Goal: Task Accomplishment & Management: Use online tool/utility

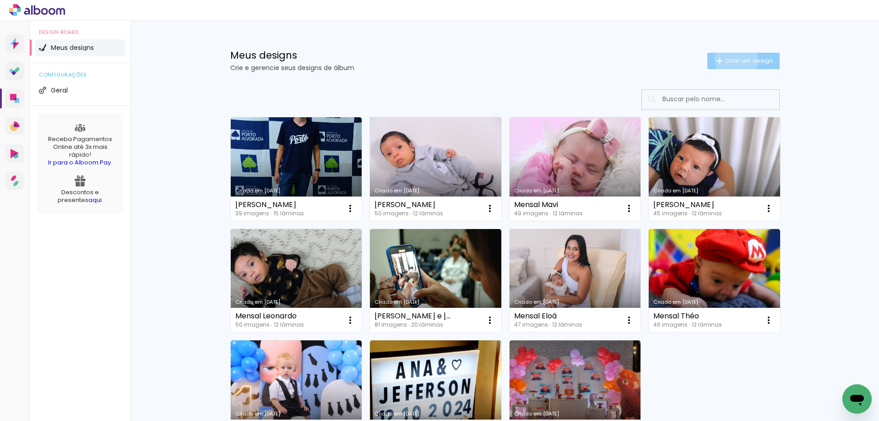
click at [731, 60] on span "Criar um design" at bounding box center [749, 61] width 48 height 6
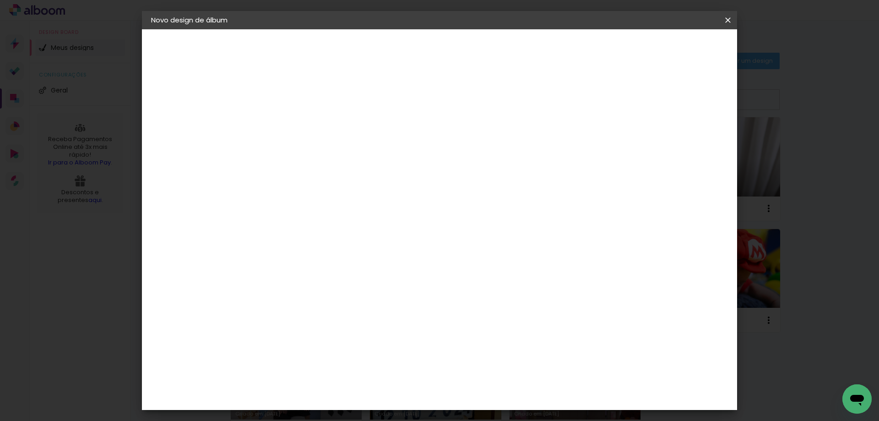
click at [301, 119] on input at bounding box center [301, 123] width 0 height 14
type input "[PERSON_NAME]"
type paper-input "[PERSON_NAME]"
click at [0, 0] on slot "Avançar" at bounding box center [0, 0] width 0 height 0
click at [473, 140] on paper-item "Tamanho Livre" at bounding box center [429, 139] width 88 height 20
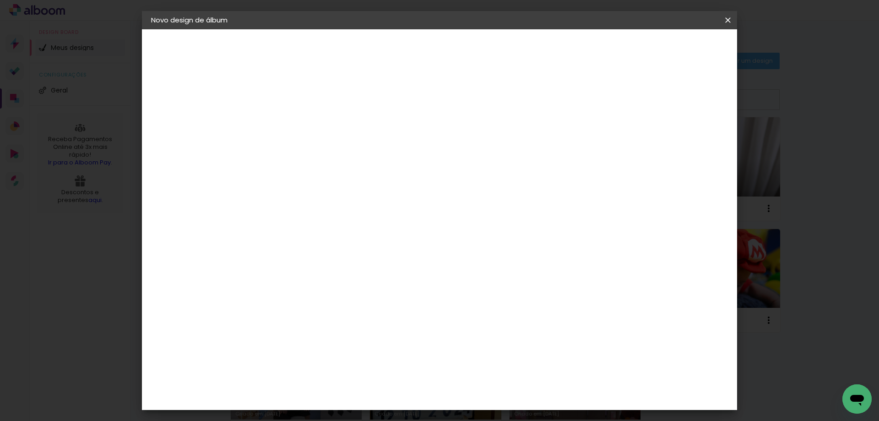
click at [0, 0] on slot "Avançar" at bounding box center [0, 0] width 0 height 0
drag, startPoint x: 502, startPoint y: 381, endPoint x: 488, endPoint y: 385, distance: 14.7
click at [488, 385] on div "60" at bounding box center [495, 382] width 35 height 14
type input "6"
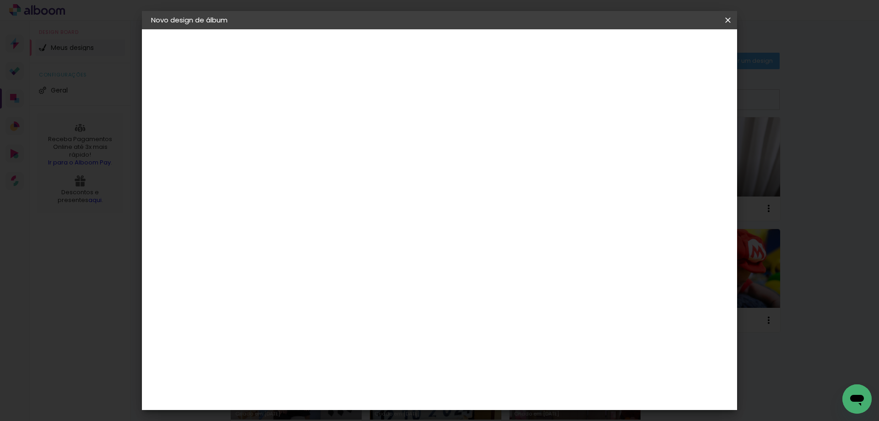
type input "50"
type paper-input "50"
drag, startPoint x: 282, startPoint y: 371, endPoint x: 269, endPoint y: 373, distance: 13.5
click at [269, 373] on input "30" at bounding box center [272, 372] width 24 height 14
type input "20"
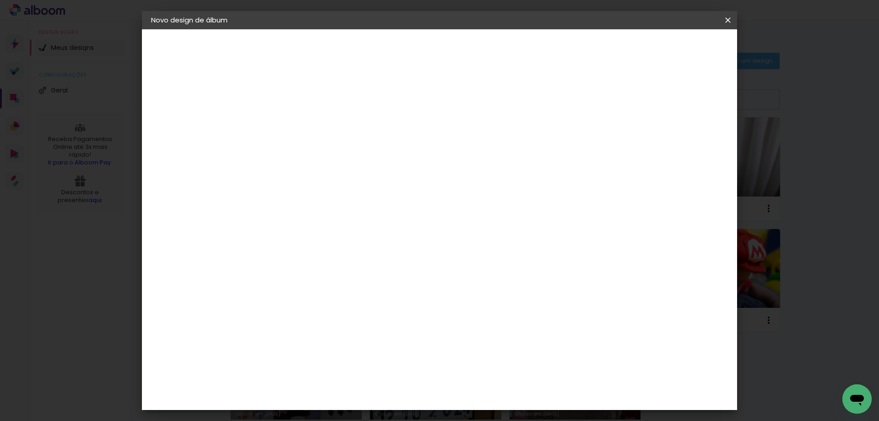
type paper-input "20"
click at [671, 49] on span "Iniciar design" at bounding box center [650, 48] width 42 height 6
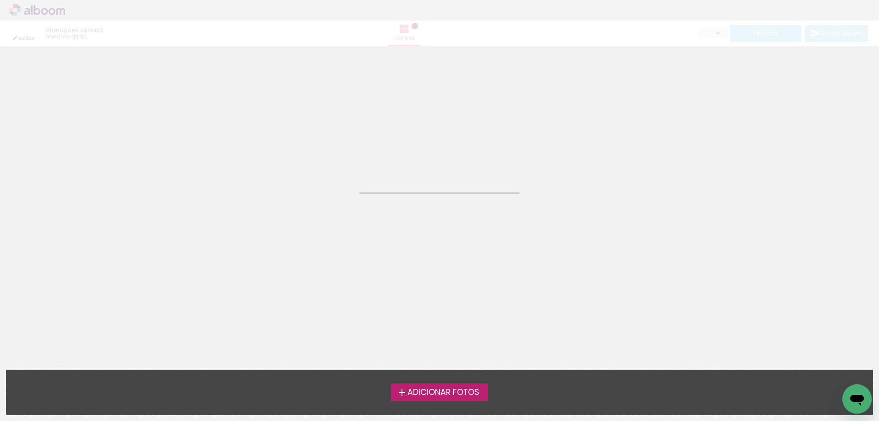
click at [461, 389] on span "Adicionar Fotos" at bounding box center [444, 392] width 72 height 8
click at [0, 0] on input "file" at bounding box center [0, 0] width 0 height 0
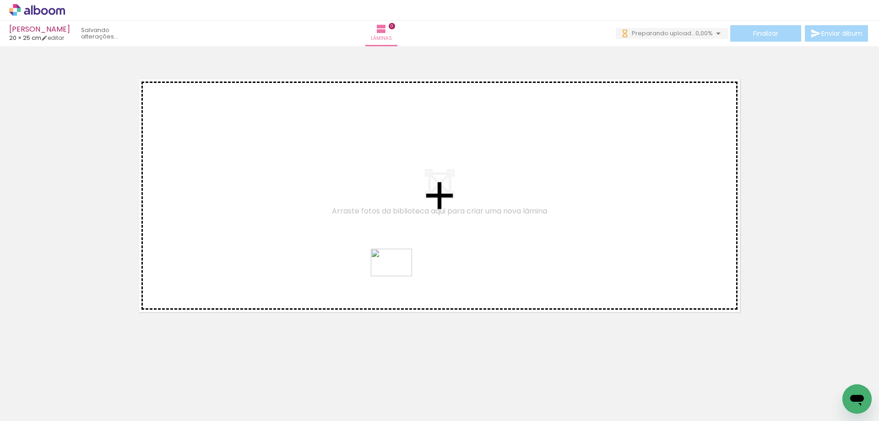
drag, startPoint x: 405, startPoint y: 401, endPoint x: 398, endPoint y: 276, distance: 124.7
click at [398, 276] on quentale-workspace at bounding box center [439, 210] width 879 height 421
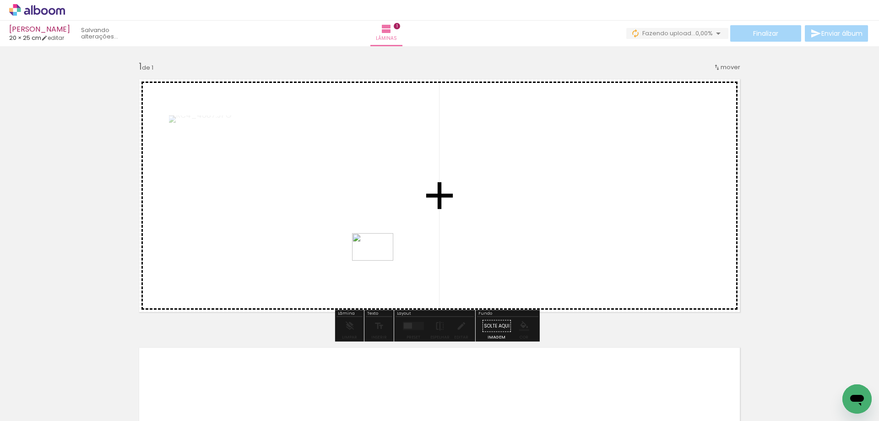
drag, startPoint x: 356, startPoint y: 396, endPoint x: 380, endPoint y: 261, distance: 137.1
click at [380, 261] on quentale-workspace at bounding box center [439, 210] width 879 height 421
drag, startPoint x: 298, startPoint y: 397, endPoint x: 370, endPoint y: 250, distance: 163.2
click at [370, 250] on quentale-workspace at bounding box center [439, 210] width 879 height 421
drag, startPoint x: 245, startPoint y: 392, endPoint x: 325, endPoint y: 266, distance: 149.9
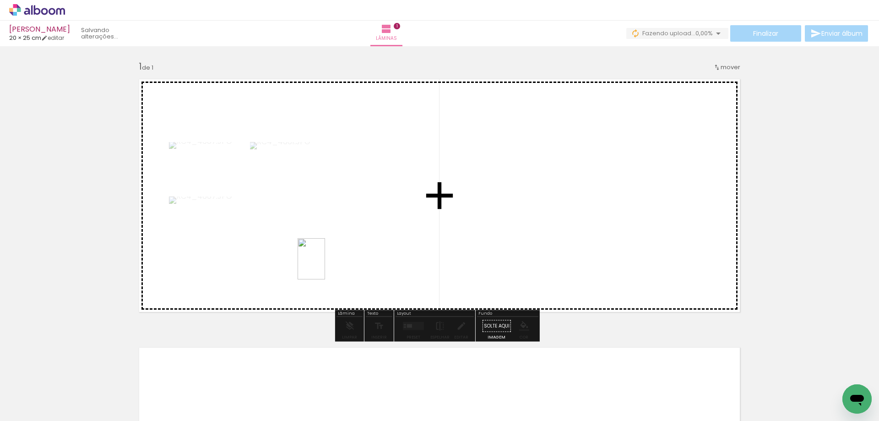
click at [325, 266] on quentale-workspace at bounding box center [439, 210] width 879 height 421
drag, startPoint x: 196, startPoint y: 399, endPoint x: 285, endPoint y: 283, distance: 147.0
click at [285, 283] on quentale-workspace at bounding box center [439, 210] width 879 height 421
drag, startPoint x: 137, startPoint y: 392, endPoint x: 159, endPoint y: 354, distance: 43.9
click at [267, 263] on quentale-workspace at bounding box center [439, 210] width 879 height 421
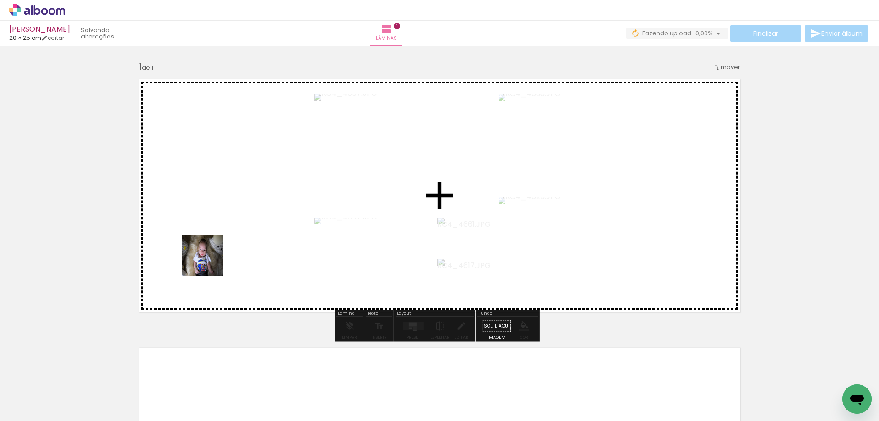
drag, startPoint x: 100, startPoint y: 392, endPoint x: 214, endPoint y: 256, distance: 177.5
click at [214, 256] on quentale-workspace at bounding box center [439, 210] width 879 height 421
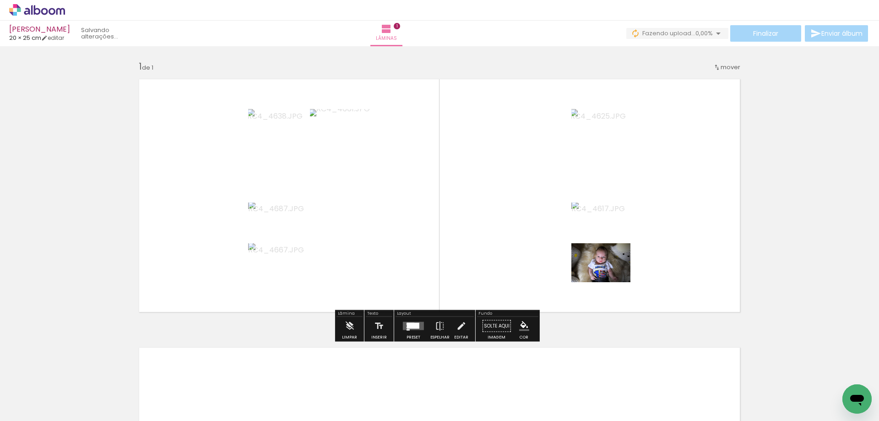
click at [409, 327] on div at bounding box center [413, 326] width 12 height 6
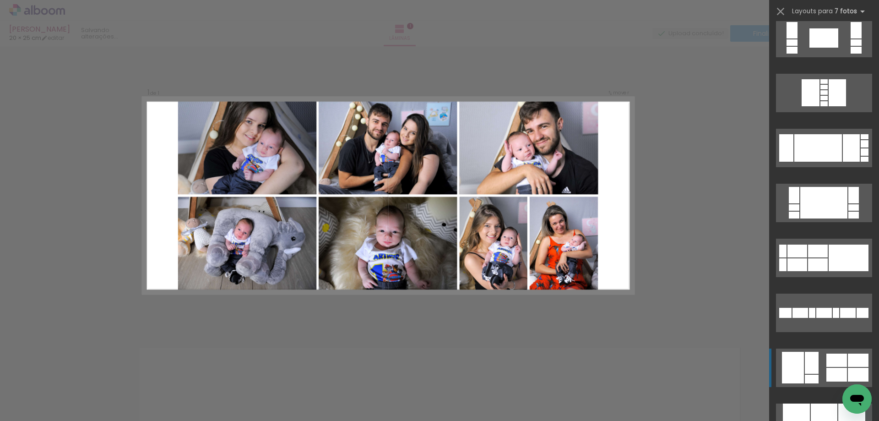
scroll to position [549, 0]
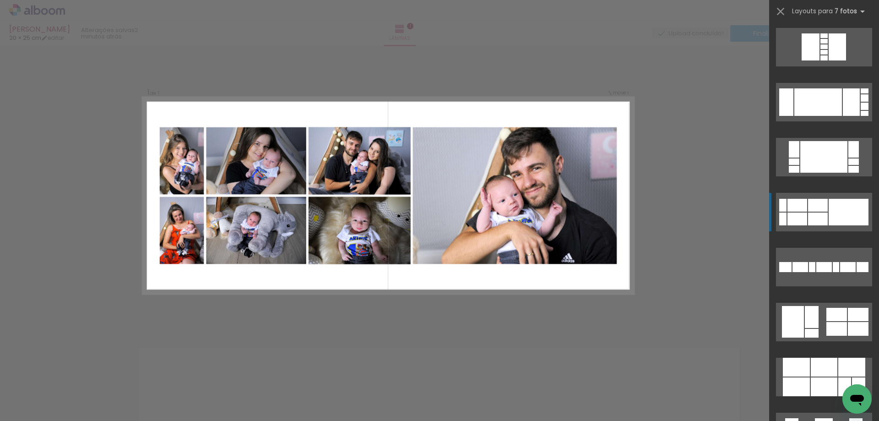
click at [841, 210] on div at bounding box center [849, 212] width 40 height 27
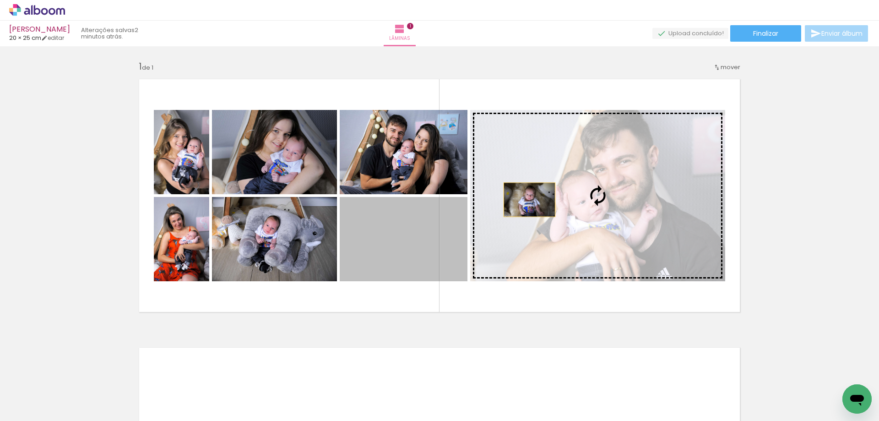
drag, startPoint x: 390, startPoint y: 249, endPoint x: 526, endPoint y: 200, distance: 144.5
click at [0, 0] on slot at bounding box center [0, 0] width 0 height 0
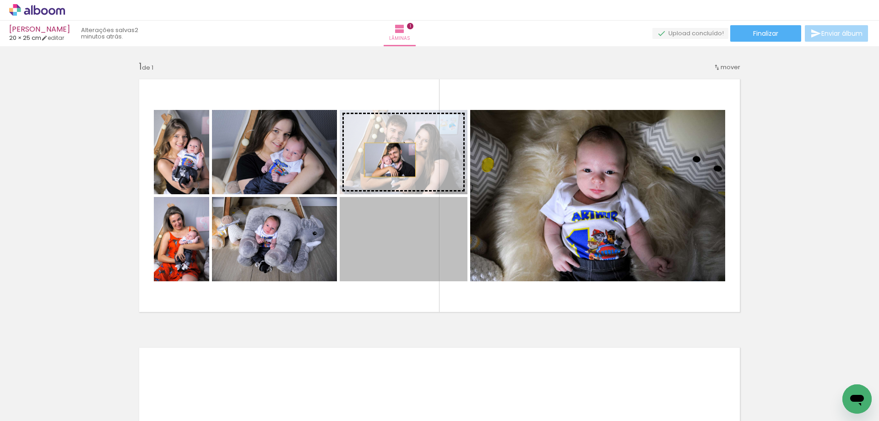
drag, startPoint x: 388, startPoint y: 238, endPoint x: 386, endPoint y: 160, distance: 78.3
click at [0, 0] on slot at bounding box center [0, 0] width 0 height 0
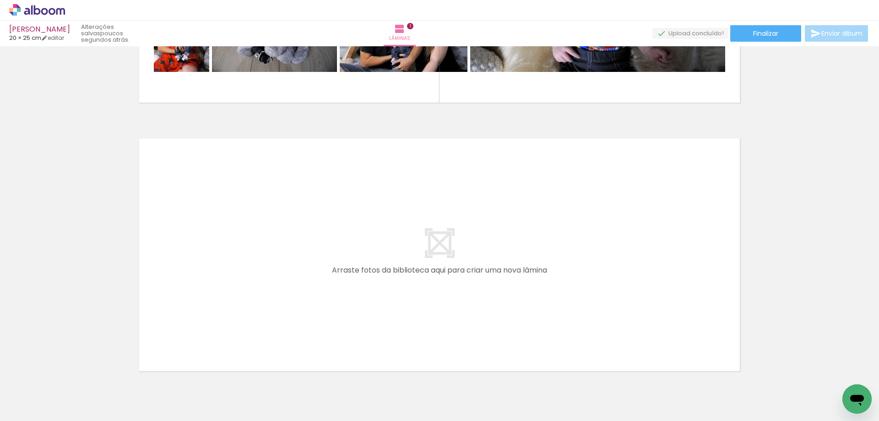
scroll to position [255, 0]
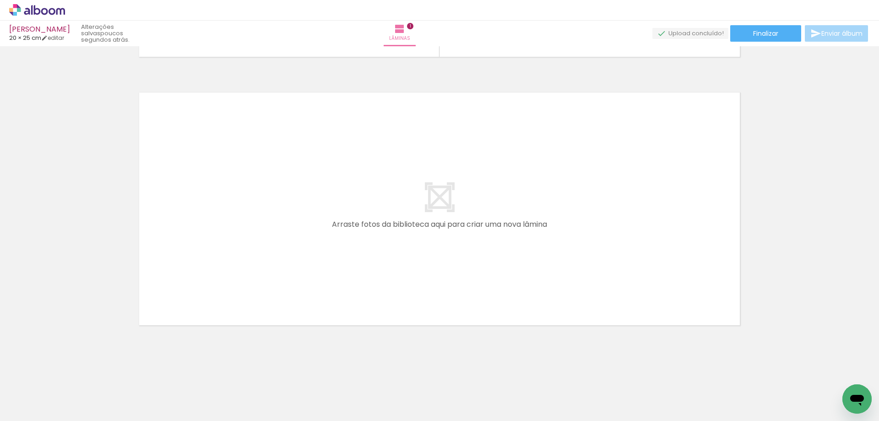
click at [38, 407] on span "Adicionar Fotos" at bounding box center [32, 408] width 27 height 10
click at [0, 0] on input "file" at bounding box center [0, 0] width 0 height 0
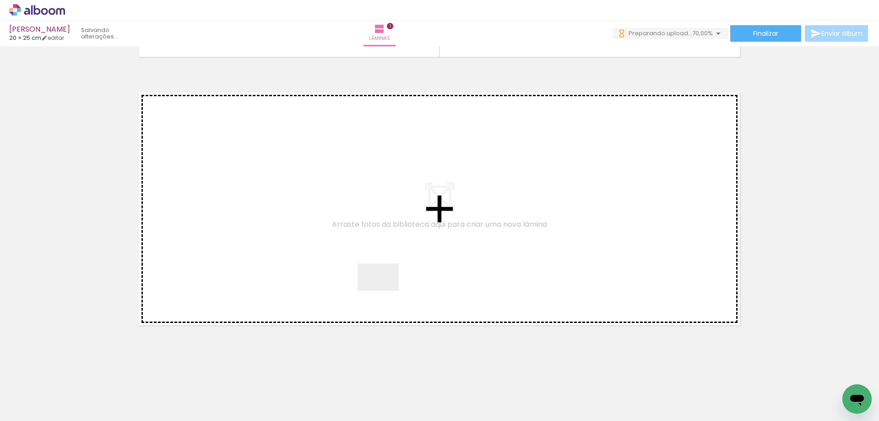
drag, startPoint x: 456, startPoint y: 392, endPoint x: 385, endPoint y: 290, distance: 124.4
click at [385, 290] on quentale-workspace at bounding box center [439, 210] width 879 height 421
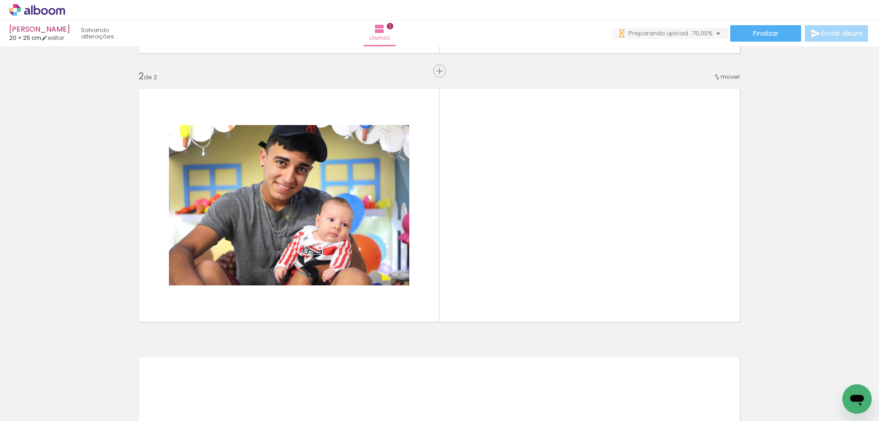
scroll to position [259, 0]
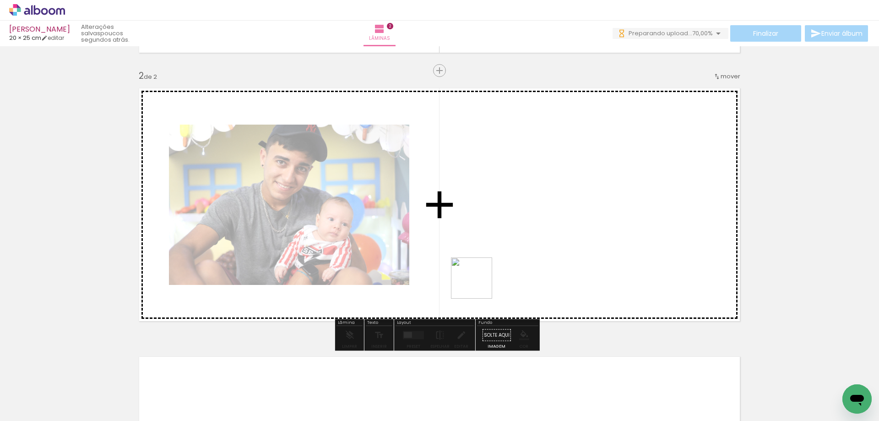
drag, startPoint x: 506, startPoint y: 386, endPoint x: 476, endPoint y: 270, distance: 120.1
click at [476, 270] on quentale-workspace at bounding box center [439, 210] width 879 height 421
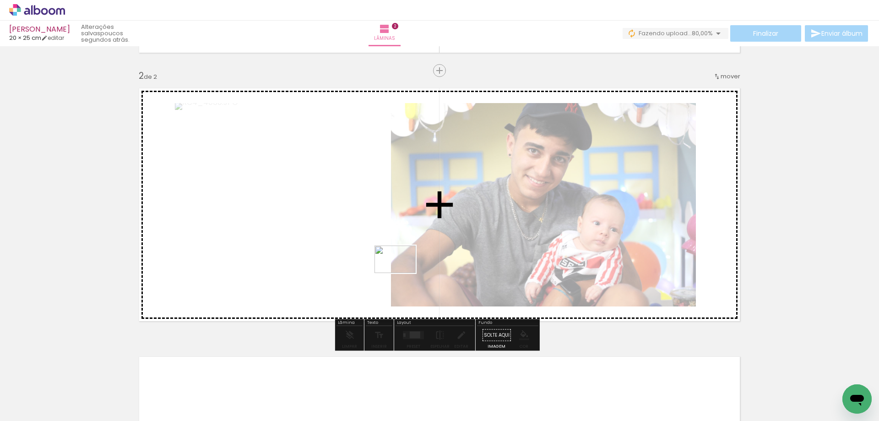
drag, startPoint x: 554, startPoint y: 393, endPoint x: 397, endPoint y: 267, distance: 200.7
click at [397, 267] on quentale-workspace at bounding box center [439, 210] width 879 height 421
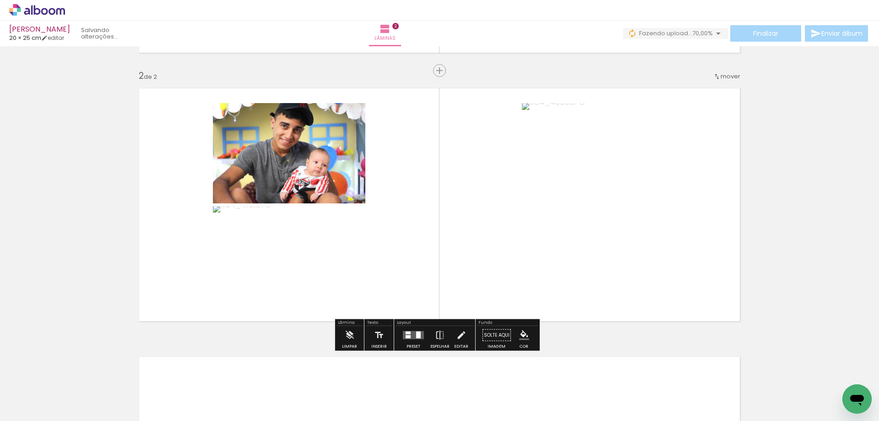
click at [416, 334] on div at bounding box center [418, 335] width 5 height 7
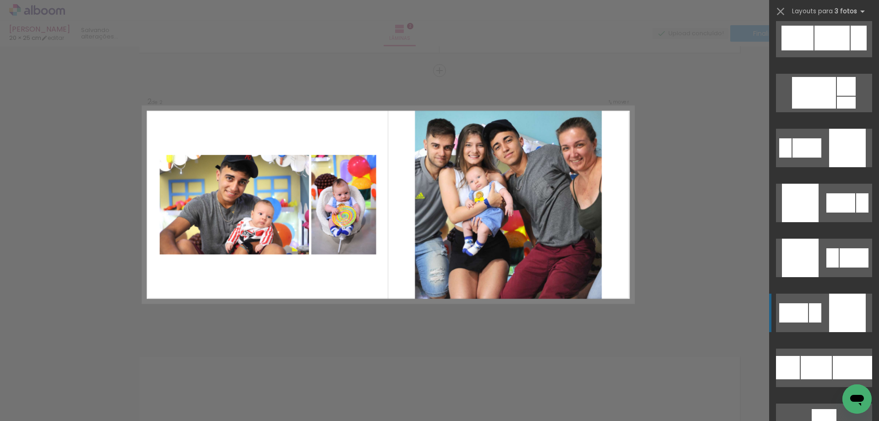
scroll to position [1832, 0]
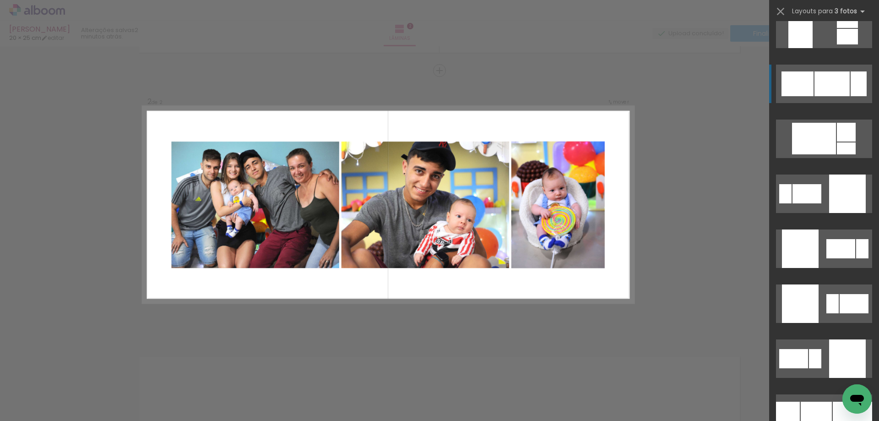
click at [826, 82] on div at bounding box center [832, 83] width 35 height 25
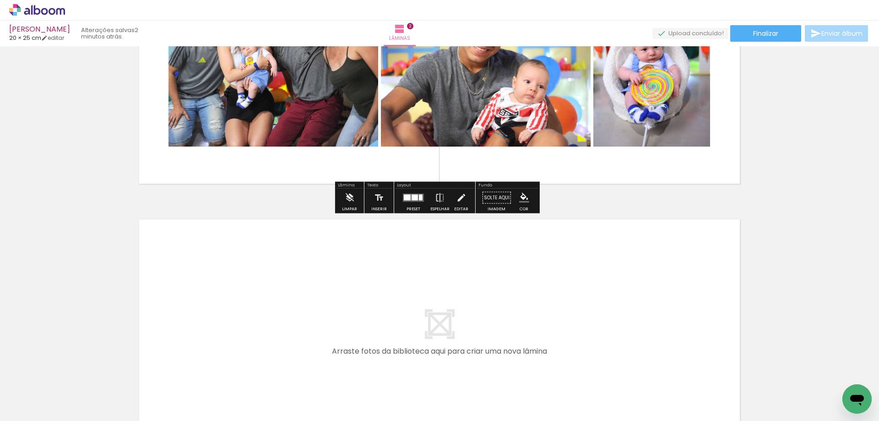
scroll to position [523, 0]
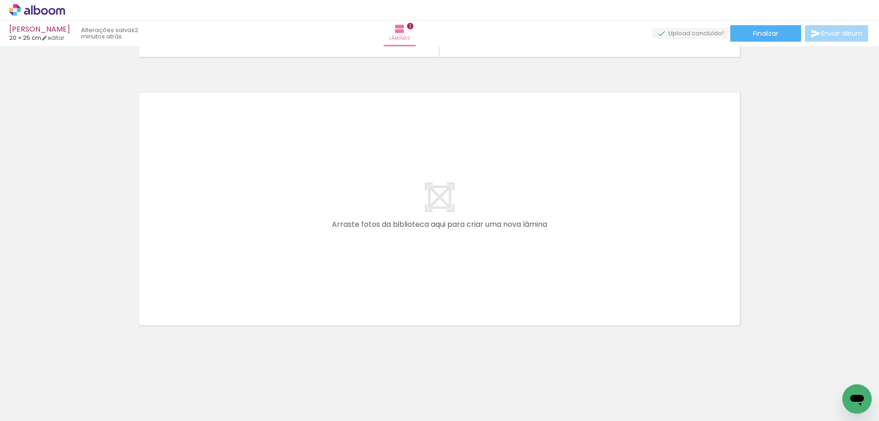
click at [32, 408] on span "Adicionar Fotos" at bounding box center [32, 408] width 27 height 10
click at [0, 0] on input "file" at bounding box center [0, 0] width 0 height 0
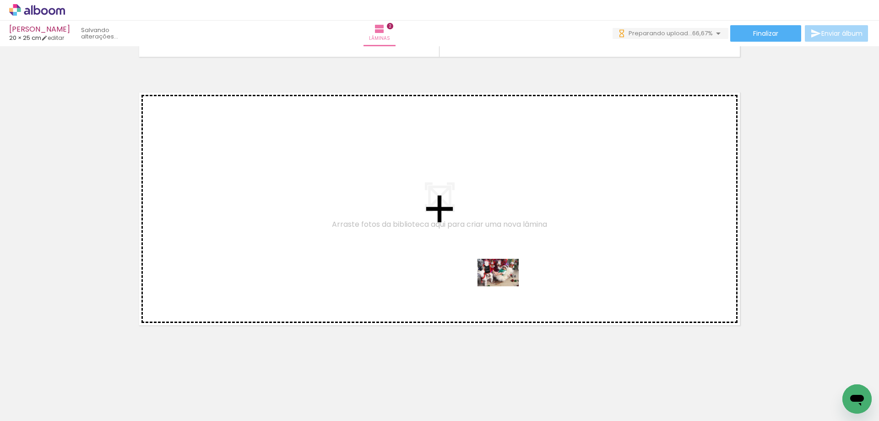
drag, startPoint x: 602, startPoint y: 392, endPoint x: 505, endPoint y: 286, distance: 143.9
click at [505, 286] on quentale-workspace at bounding box center [439, 210] width 879 height 421
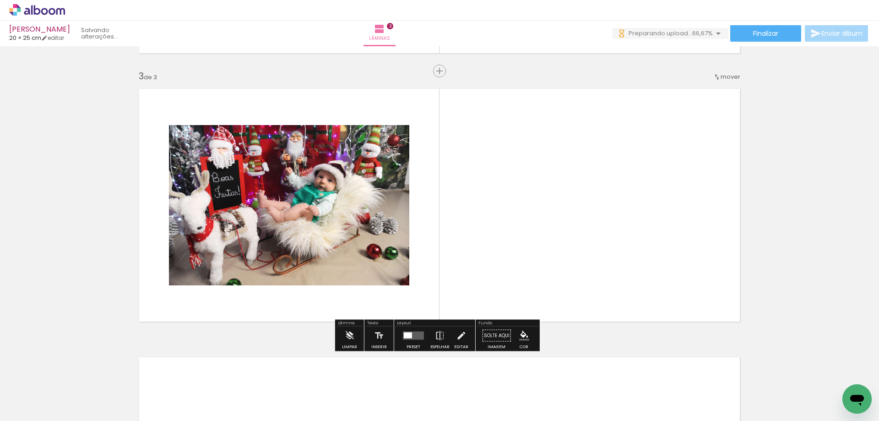
scroll to position [527, 0]
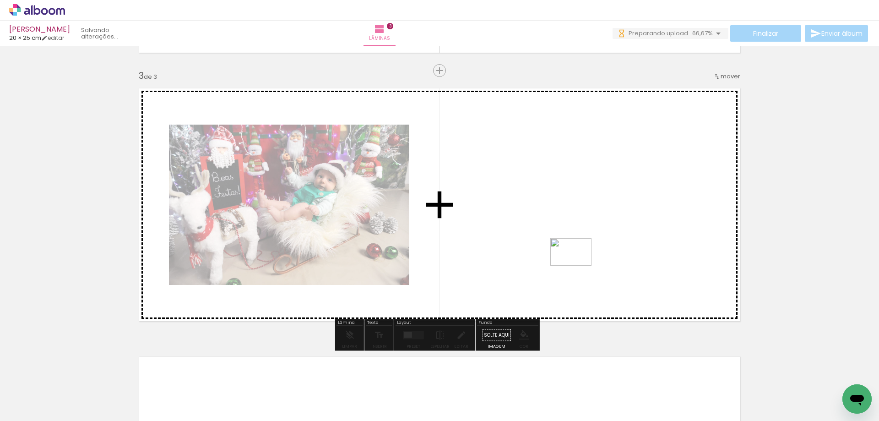
drag, startPoint x: 658, startPoint y: 394, endPoint x: 578, endPoint y: 266, distance: 151.6
click at [578, 266] on quentale-workspace at bounding box center [439, 210] width 879 height 421
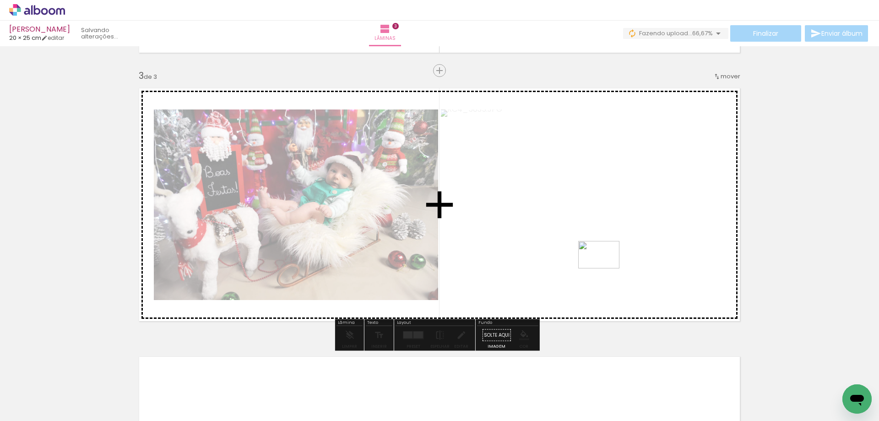
drag, startPoint x: 714, startPoint y: 397, endPoint x: 606, endPoint y: 268, distance: 168.4
click at [606, 268] on quentale-workspace at bounding box center [439, 210] width 879 height 421
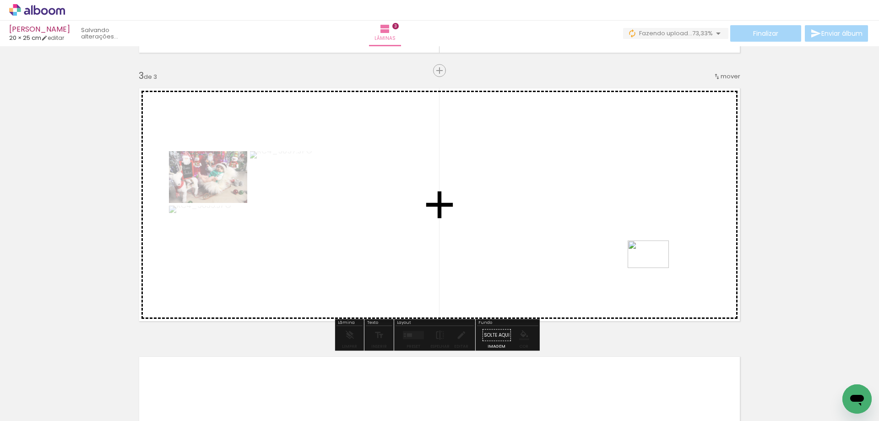
drag, startPoint x: 774, startPoint y: 402, endPoint x: 655, endPoint y: 268, distance: 179.4
click at [655, 268] on quentale-workspace at bounding box center [439, 210] width 879 height 421
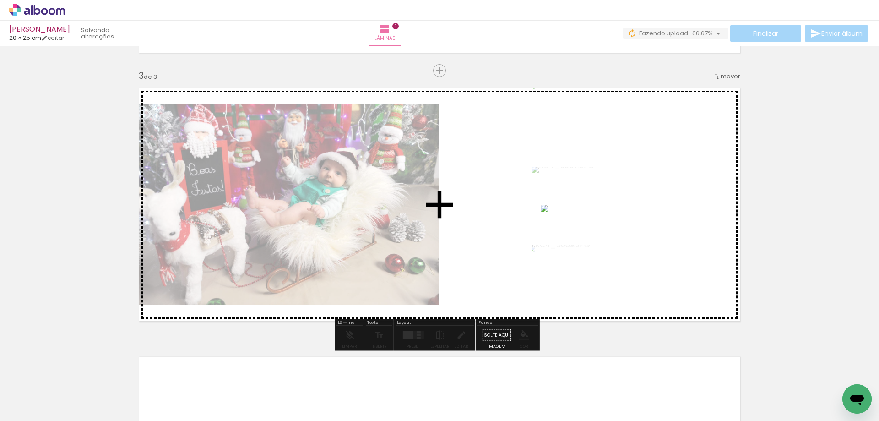
drag, startPoint x: 822, startPoint y: 394, endPoint x: 563, endPoint y: 228, distance: 308.0
click at [563, 228] on quentale-workspace at bounding box center [439, 210] width 879 height 421
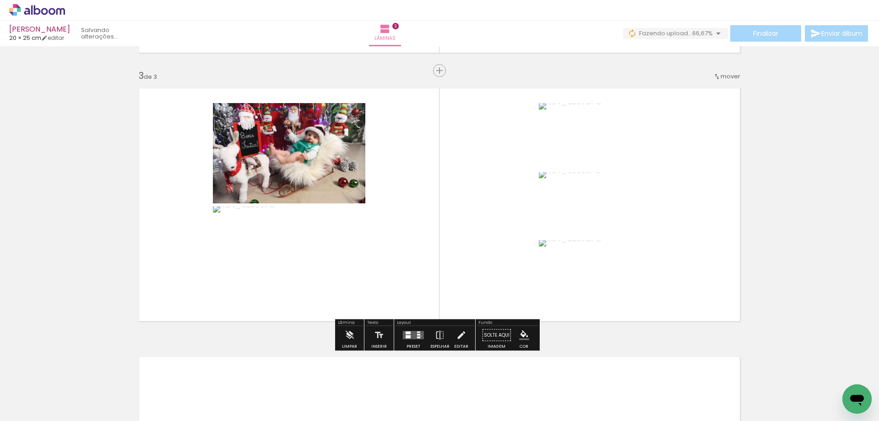
click at [419, 336] on quentale-layouter at bounding box center [413, 335] width 21 height 8
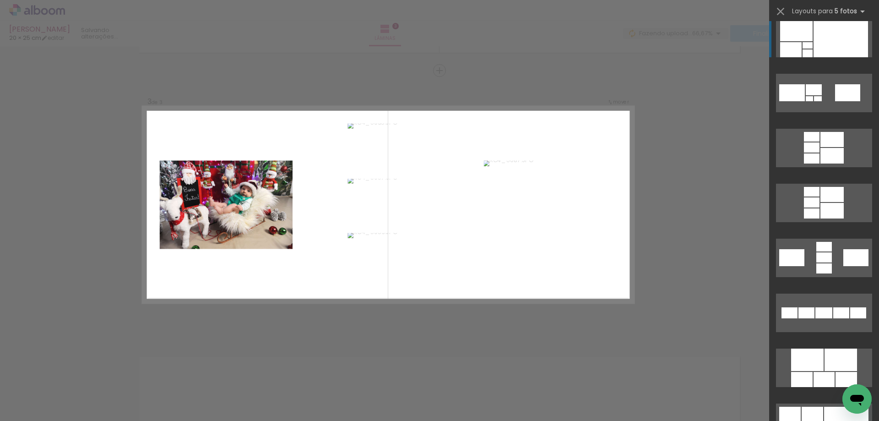
scroll to position [366, 0]
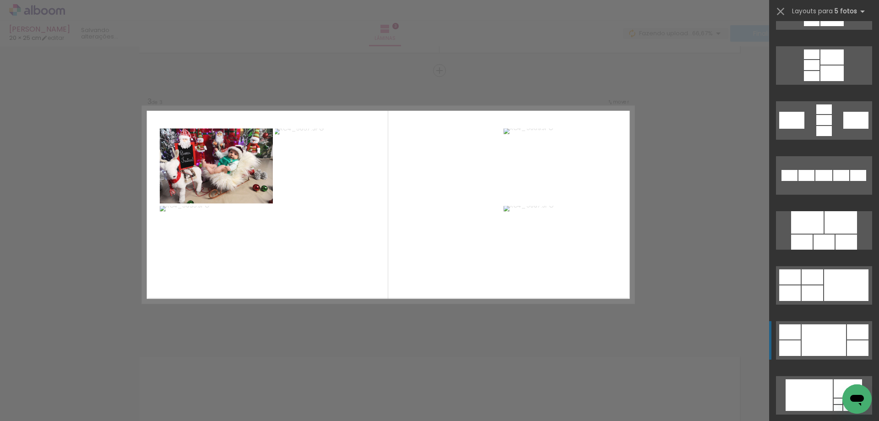
click at [817, 345] on div at bounding box center [824, 340] width 44 height 32
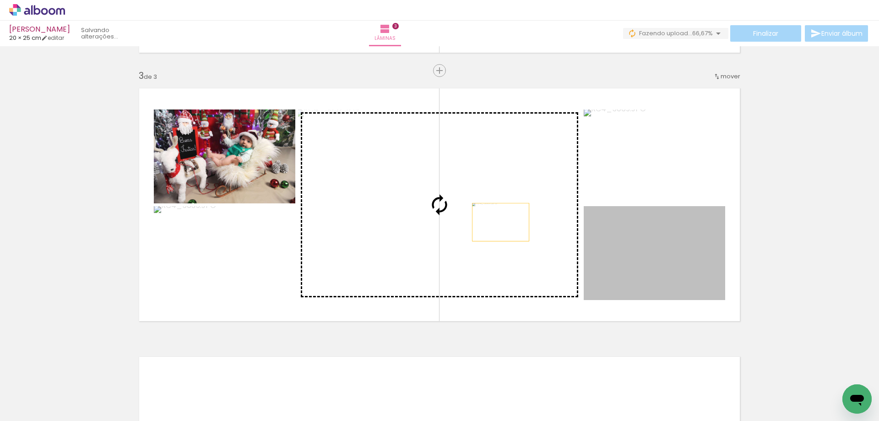
drag, startPoint x: 613, startPoint y: 261, endPoint x: 484, endPoint y: 217, distance: 135.7
click at [0, 0] on slot at bounding box center [0, 0] width 0 height 0
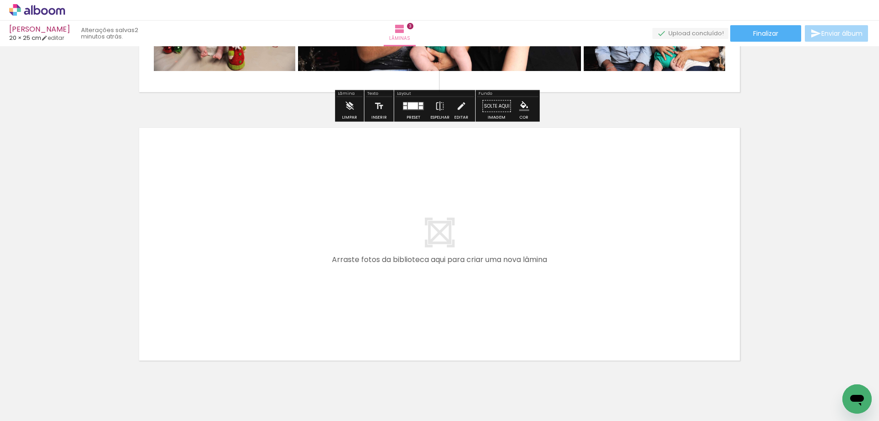
scroll to position [792, 0]
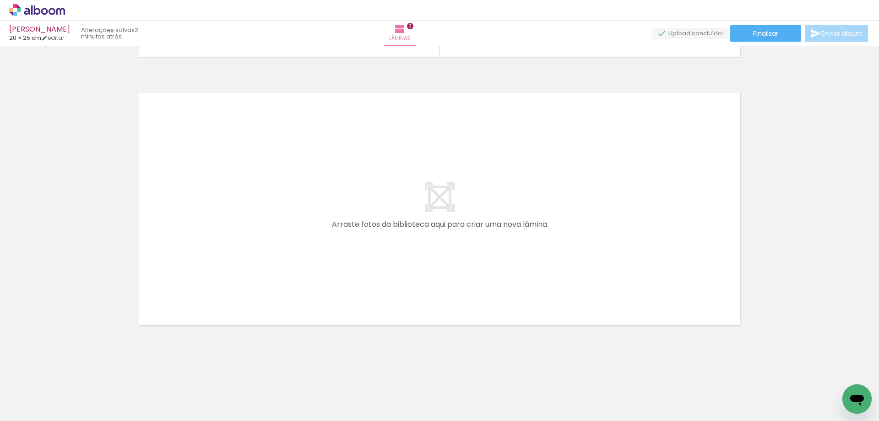
click at [38, 408] on span "Adicionar Fotos" at bounding box center [32, 408] width 27 height 10
click at [0, 0] on input "file" at bounding box center [0, 0] width 0 height 0
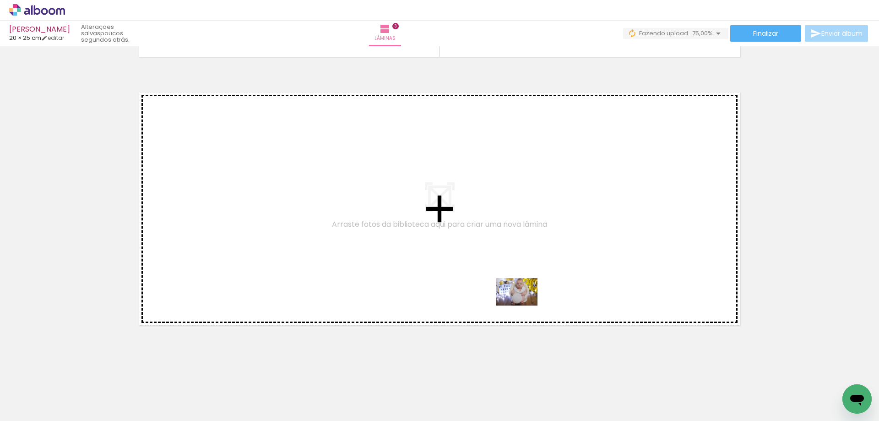
drag, startPoint x: 647, startPoint y: 397, endPoint x: 517, endPoint y: 300, distance: 161.4
click at [517, 300] on quentale-workspace at bounding box center [439, 210] width 879 height 421
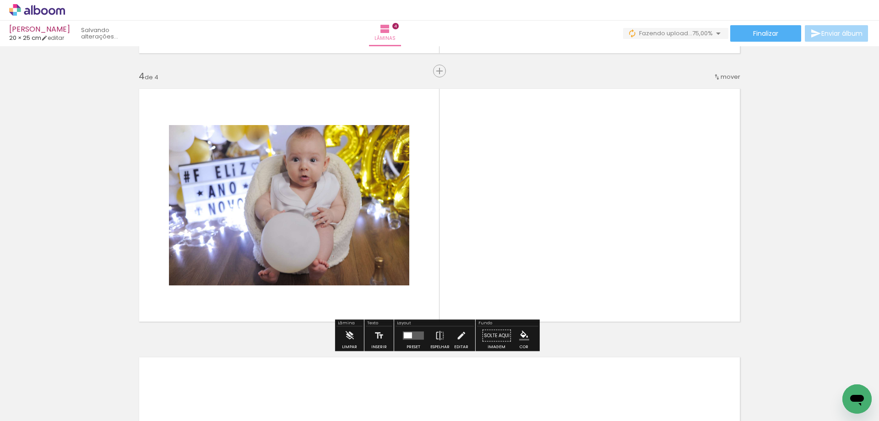
scroll to position [796, 0]
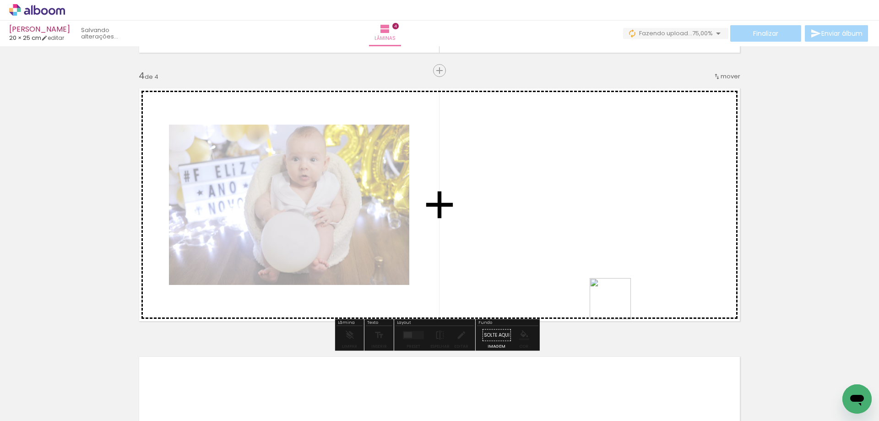
drag, startPoint x: 693, startPoint y: 398, endPoint x: 601, endPoint y: 283, distance: 148.0
click at [601, 283] on quentale-workspace at bounding box center [439, 210] width 879 height 421
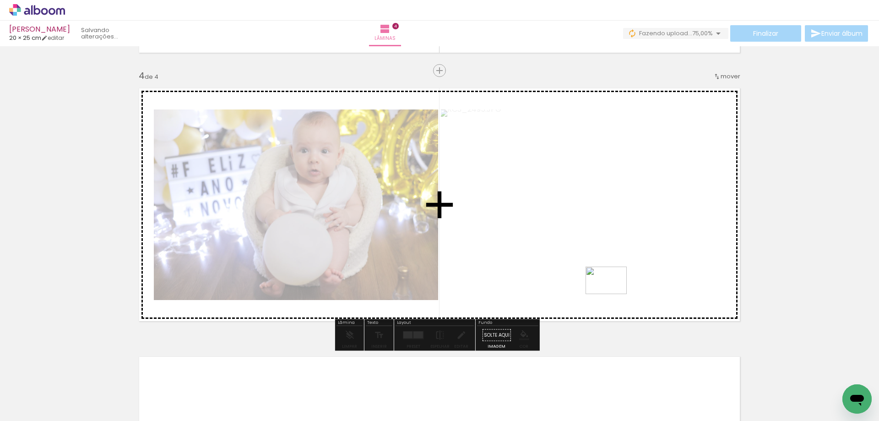
drag, startPoint x: 750, startPoint y: 396, endPoint x: 613, endPoint y: 294, distance: 170.9
click at [613, 294] on quentale-workspace at bounding box center [439, 210] width 879 height 421
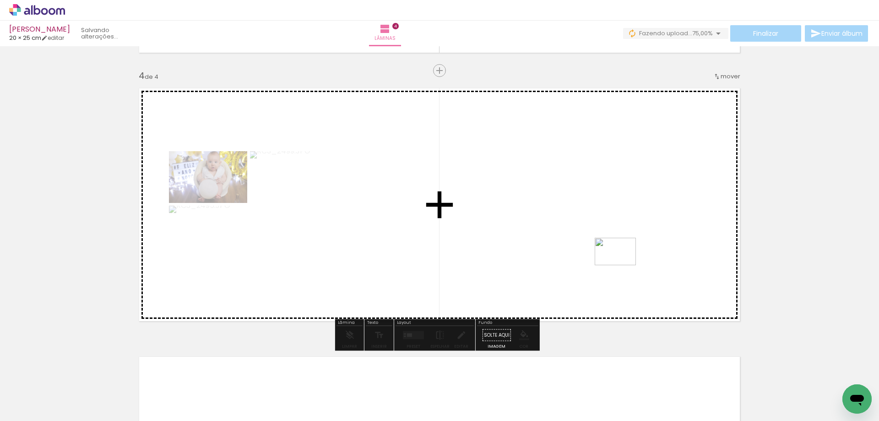
drag, startPoint x: 788, startPoint y: 395, endPoint x: 622, endPoint y: 265, distance: 210.4
click at [622, 265] on quentale-workspace at bounding box center [439, 210] width 879 height 421
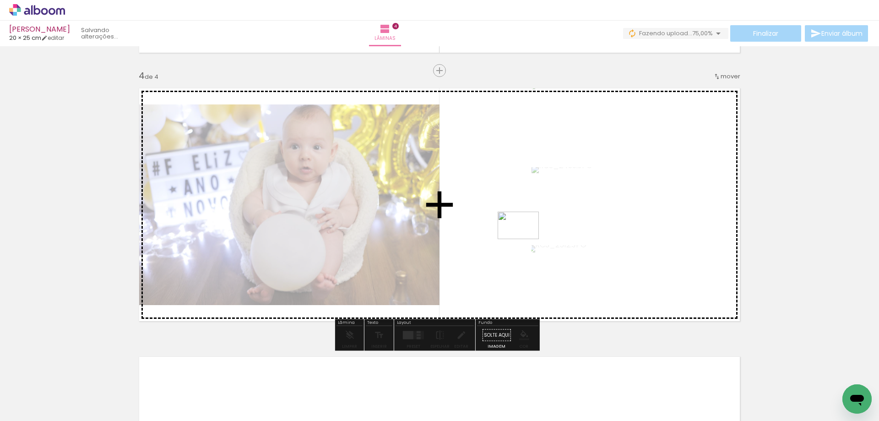
drag, startPoint x: 836, startPoint y: 389, endPoint x: 495, endPoint y: 229, distance: 376.9
click at [495, 229] on quentale-workspace at bounding box center [439, 210] width 879 height 421
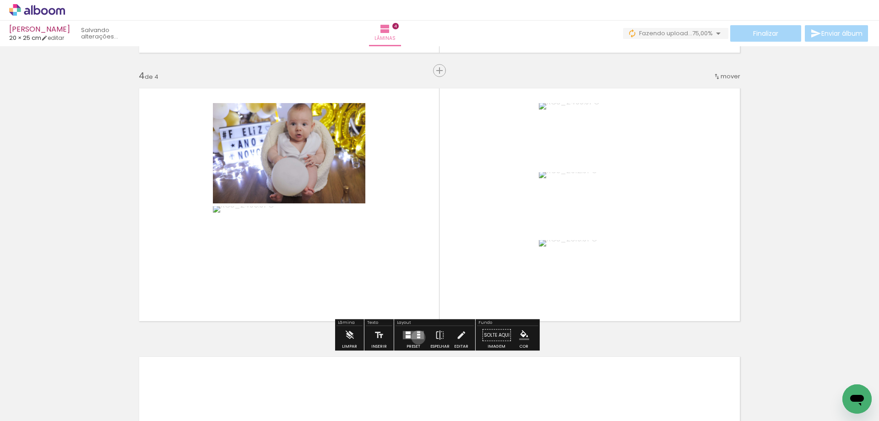
click at [417, 337] on div at bounding box center [418, 338] width 3 height 2
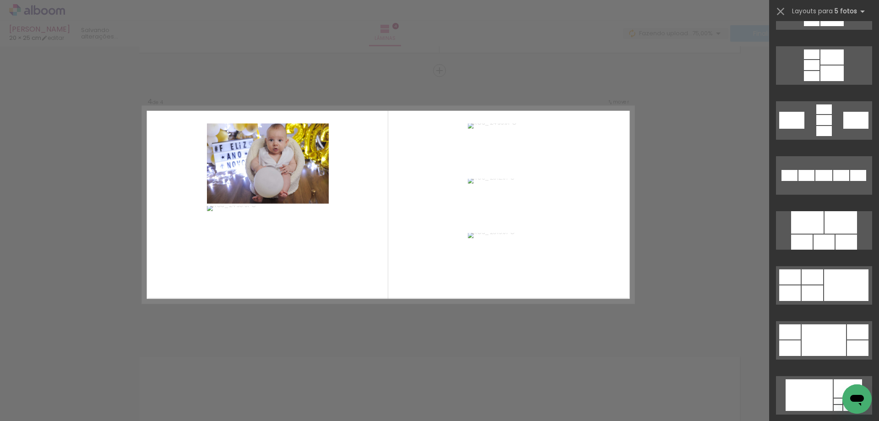
scroll to position [0, 0]
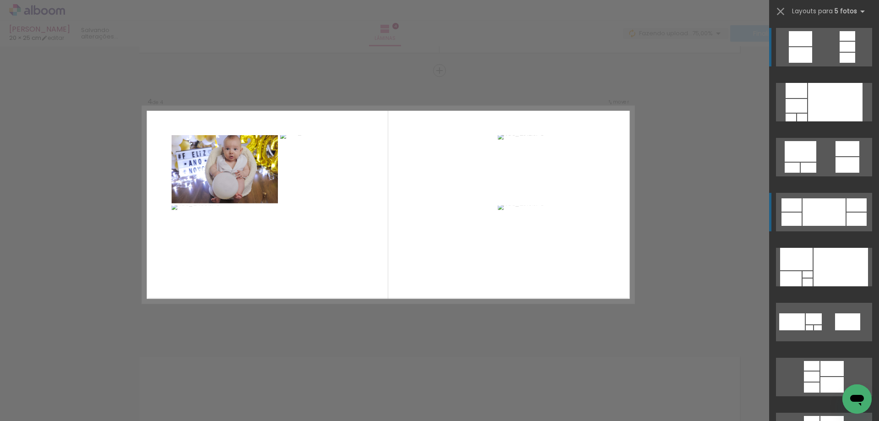
click at [821, 212] on div at bounding box center [824, 211] width 43 height 27
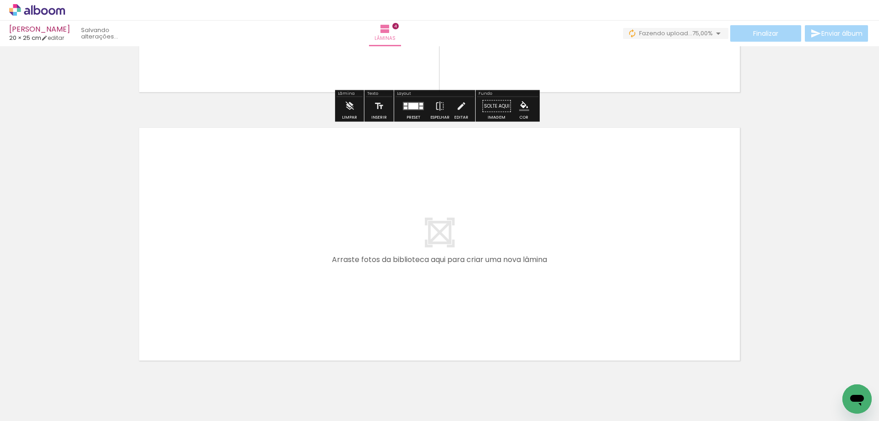
scroll to position [1060, 0]
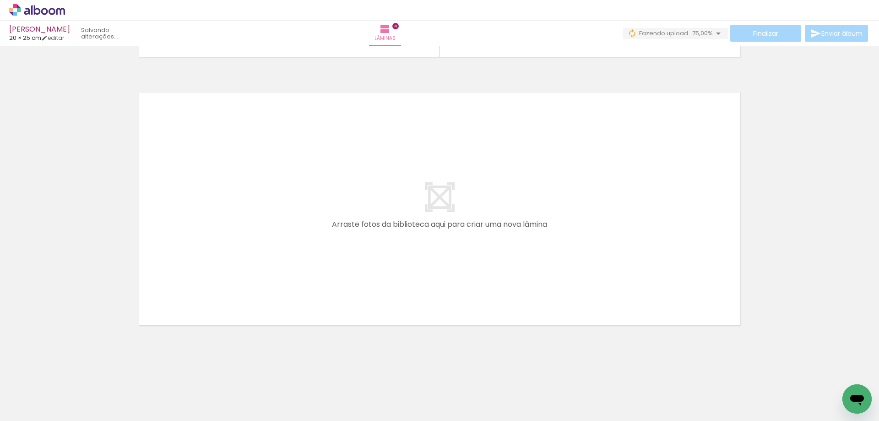
click at [45, 409] on span "Adicionar Fotos" at bounding box center [32, 408] width 27 height 10
click at [0, 0] on input "file" at bounding box center [0, 0] width 0 height 0
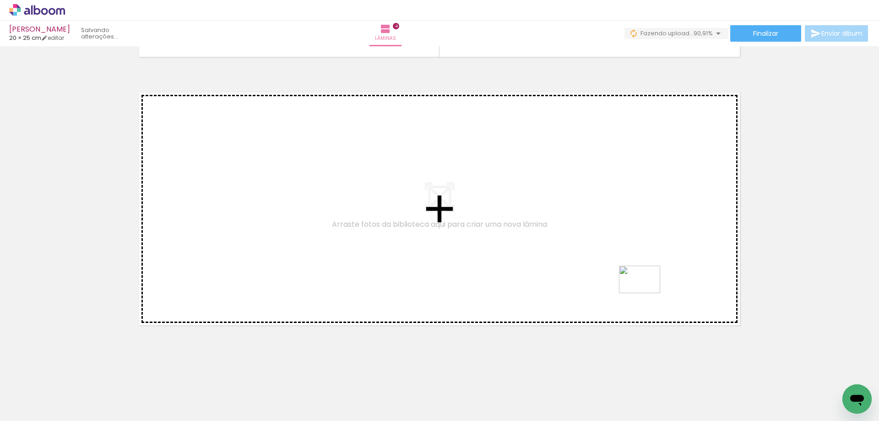
drag, startPoint x: 786, startPoint y: 391, endPoint x: 647, endPoint y: 293, distance: 170.0
click at [647, 293] on quentale-workspace at bounding box center [439, 210] width 879 height 421
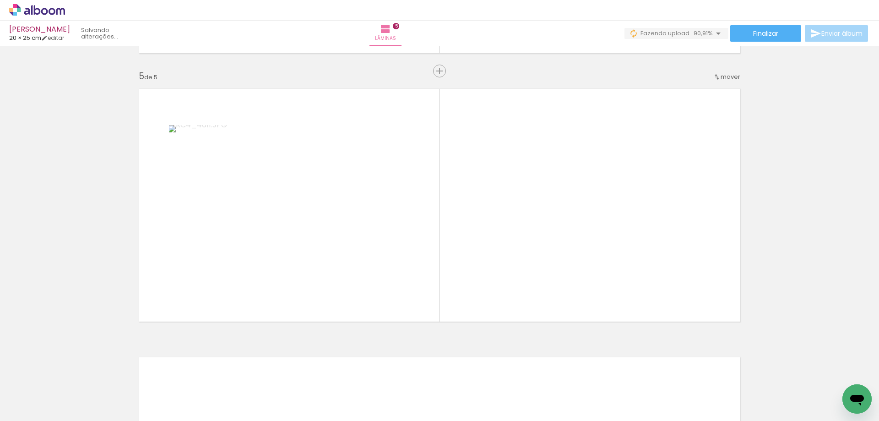
scroll to position [1064, 0]
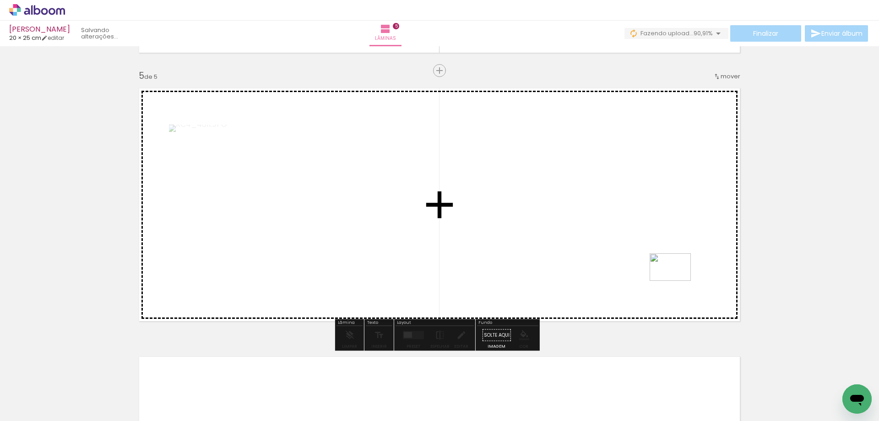
drag, startPoint x: 837, startPoint y: 391, endPoint x: 677, endPoint y: 281, distance: 194.5
click at [677, 281] on quentale-workspace at bounding box center [439, 210] width 879 height 421
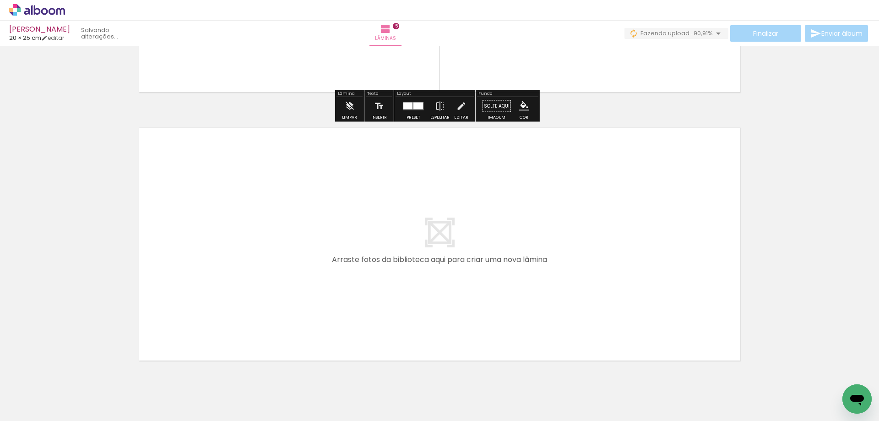
scroll to position [1328, 0]
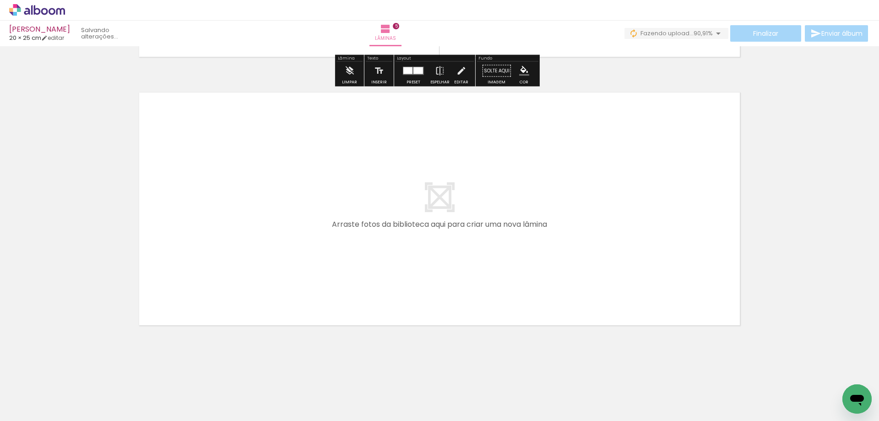
click at [41, 409] on span "Adicionar Fotos" at bounding box center [32, 408] width 27 height 10
click at [0, 0] on input "file" at bounding box center [0, 0] width 0 height 0
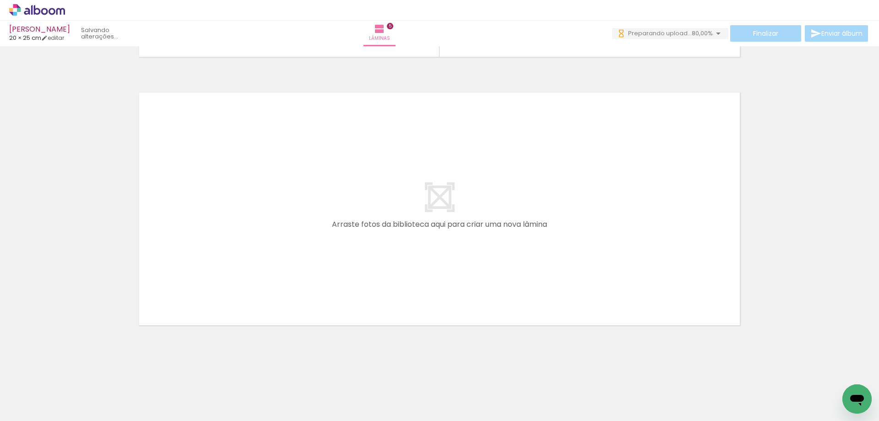
scroll to position [0, 481]
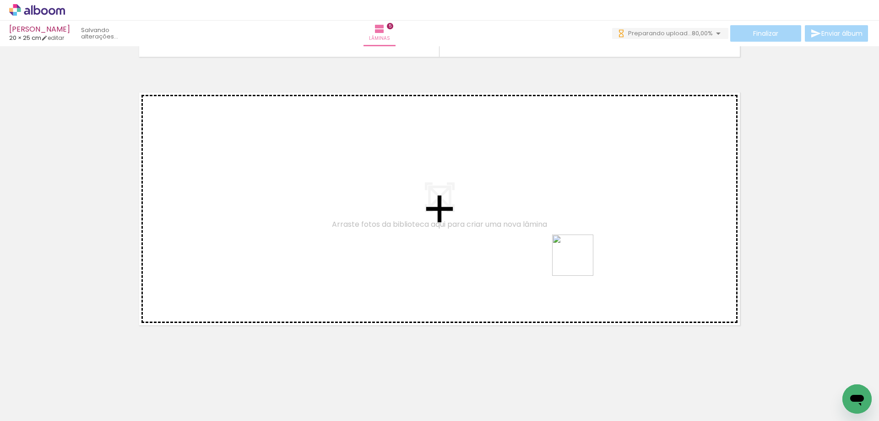
drag, startPoint x: 750, startPoint y: 388, endPoint x: 556, endPoint y: 244, distance: 241.8
click at [556, 244] on quentale-workspace at bounding box center [439, 210] width 879 height 421
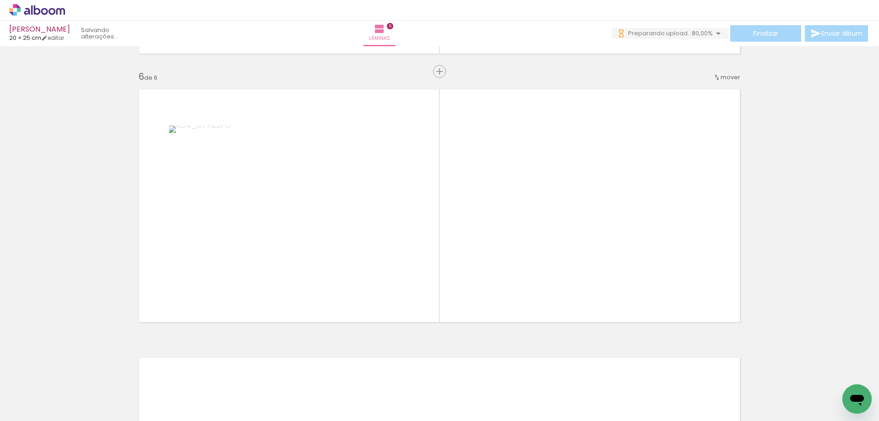
scroll to position [1332, 0]
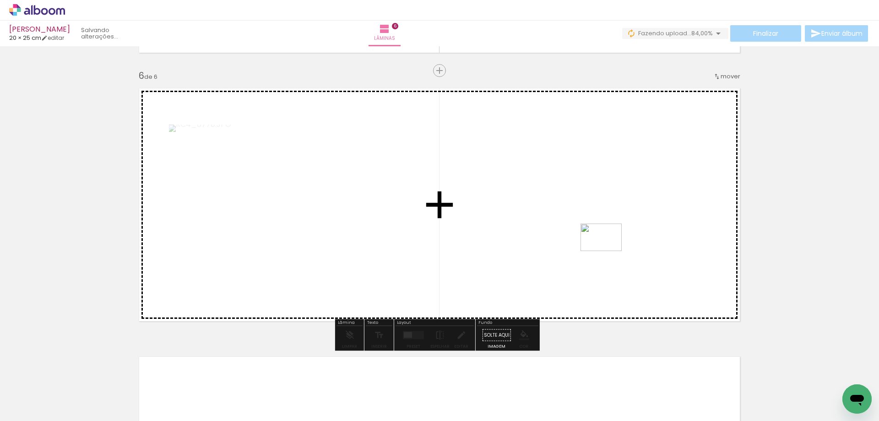
drag, startPoint x: 802, startPoint y: 400, endPoint x: 608, endPoint y: 251, distance: 244.3
click at [608, 251] on quentale-workspace at bounding box center [439, 210] width 879 height 421
drag, startPoint x: 836, startPoint y: 397, endPoint x: 598, endPoint y: 237, distance: 286.5
click at [598, 237] on quentale-workspace at bounding box center [439, 210] width 879 height 421
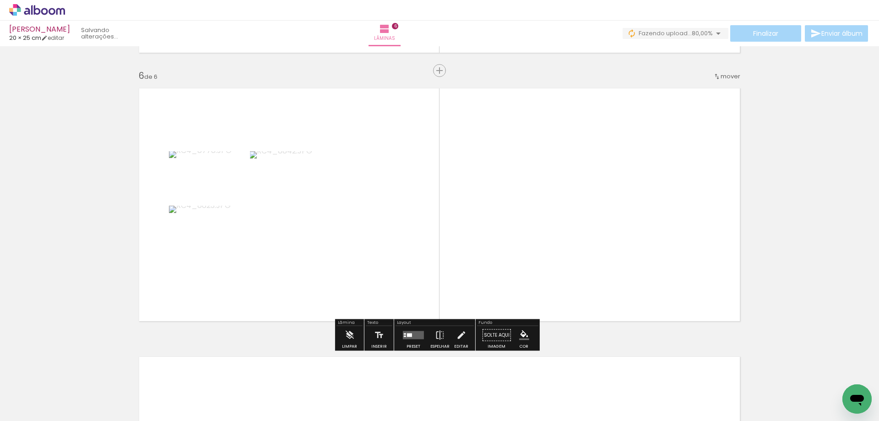
click at [411, 337] on quentale-layouter at bounding box center [413, 335] width 21 height 8
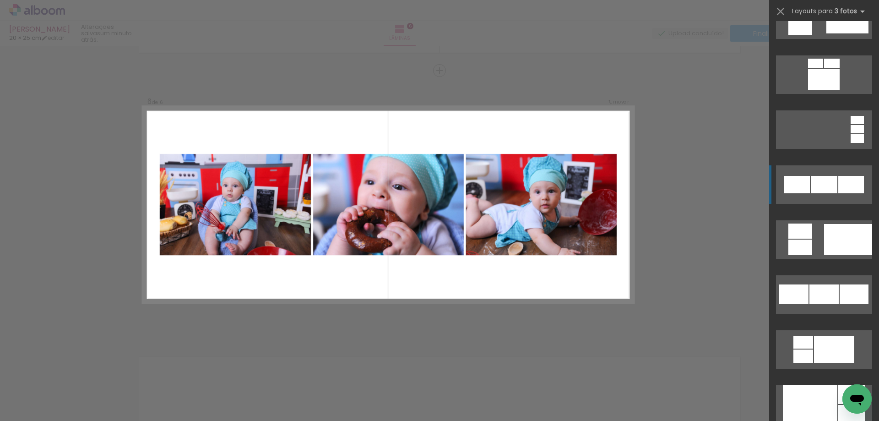
scroll to position [733, 0]
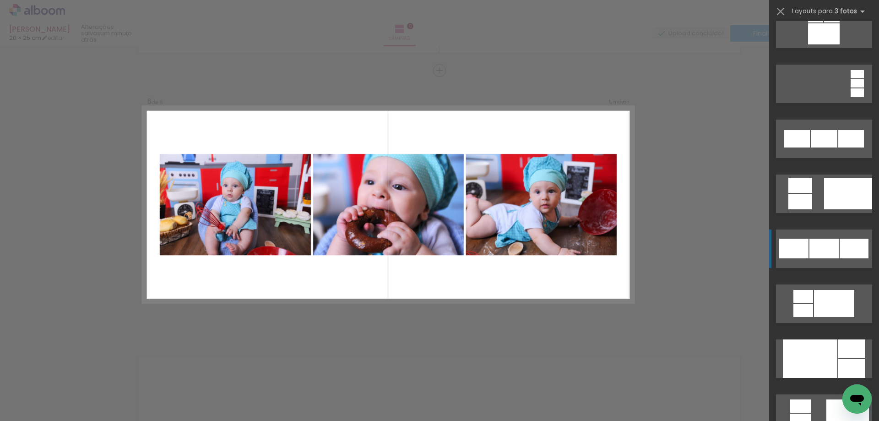
click at [830, 247] on div at bounding box center [824, 249] width 29 height 20
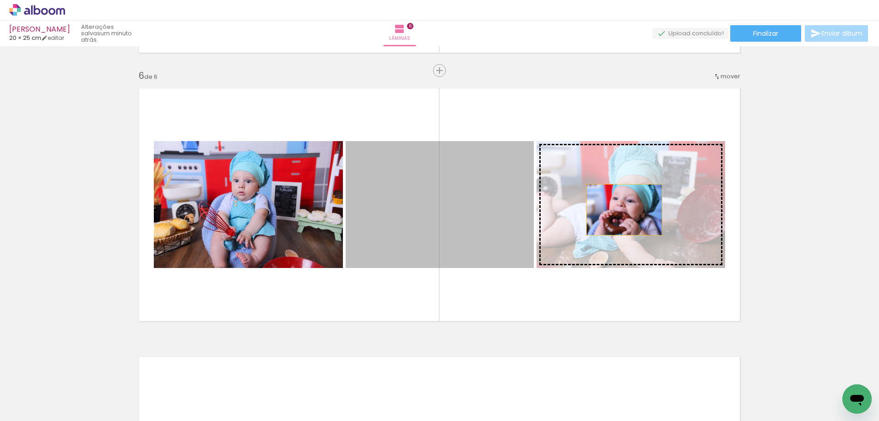
drag, startPoint x: 481, startPoint y: 210, endPoint x: 621, endPoint y: 210, distance: 139.7
click at [0, 0] on slot at bounding box center [0, 0] width 0 height 0
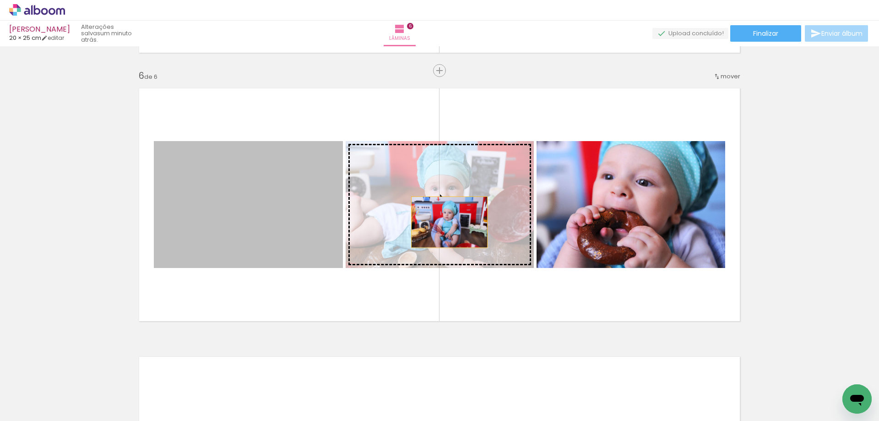
drag, startPoint x: 292, startPoint y: 227, endPoint x: 446, endPoint y: 222, distance: 154.4
click at [0, 0] on slot at bounding box center [0, 0] width 0 height 0
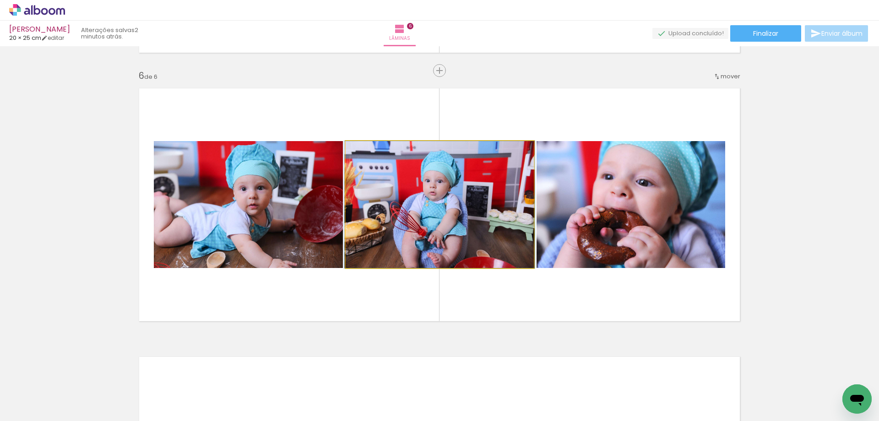
scroll to position [0, 481]
type paper-slider "100"
click at [363, 150] on div at bounding box center [367, 151] width 8 height 8
drag, startPoint x: 489, startPoint y: 228, endPoint x: 475, endPoint y: 228, distance: 13.8
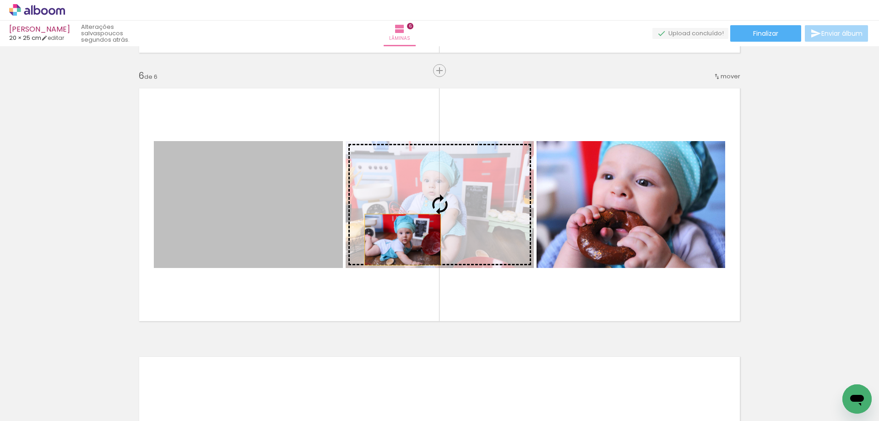
drag, startPoint x: 278, startPoint y: 242, endPoint x: 399, endPoint y: 239, distance: 121.4
click at [0, 0] on slot at bounding box center [0, 0] width 0 height 0
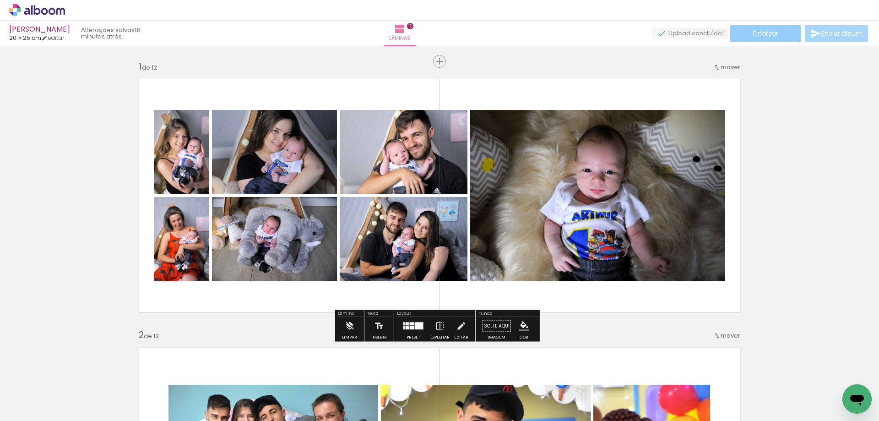
click at [770, 32] on span "Finalizar" at bounding box center [765, 33] width 25 height 6
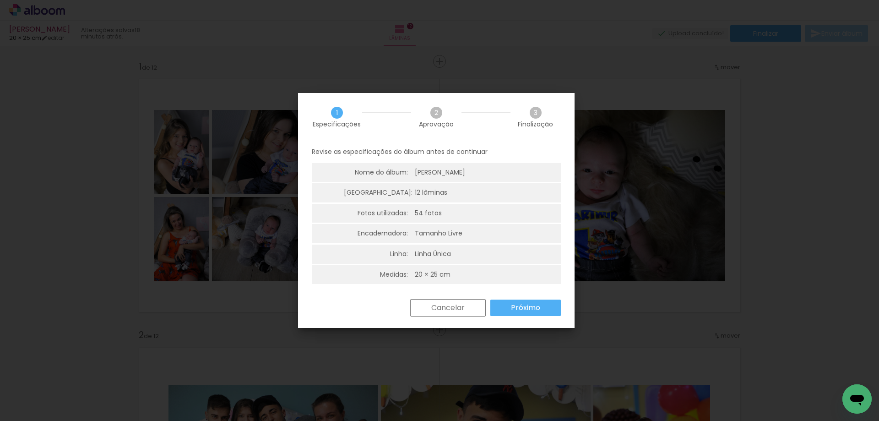
click at [529, 313] on paper-button "Próximo" at bounding box center [525, 307] width 71 height 16
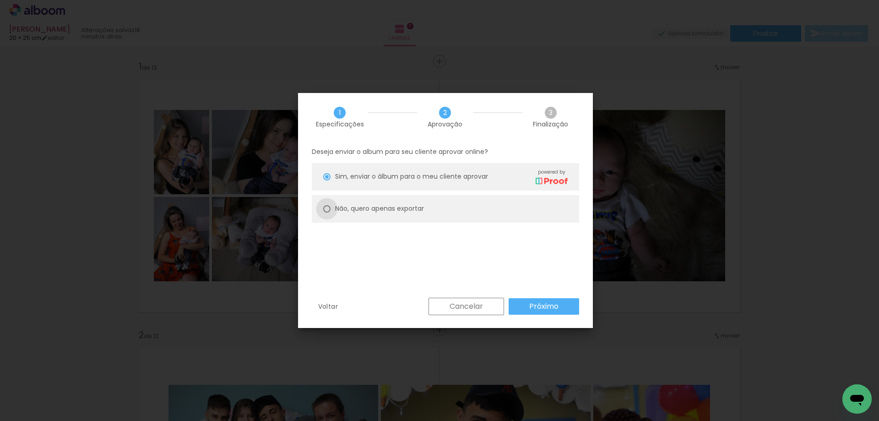
click at [326, 209] on div at bounding box center [326, 208] width 7 height 7
type paper-radio-button "on"
click at [548, 311] on paper-button "Próximo" at bounding box center [544, 306] width 71 height 16
type input "Alta, 300 DPI"
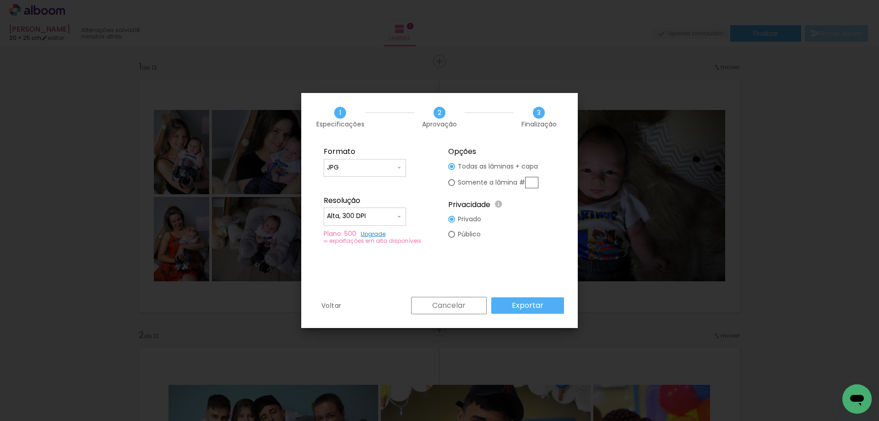
click at [0, 0] on slot "Exportar" at bounding box center [0, 0] width 0 height 0
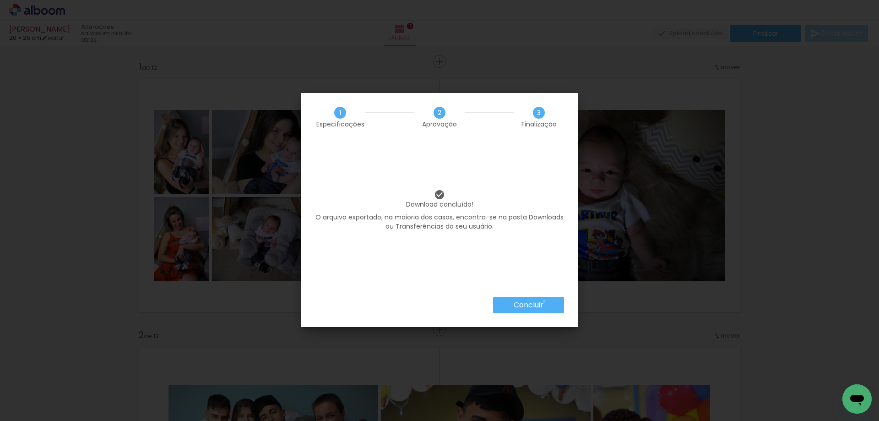
click at [0, 0] on paper-button "Concluir" at bounding box center [0, 0] width 0 height 0
